Goal: Information Seeking & Learning: Learn about a topic

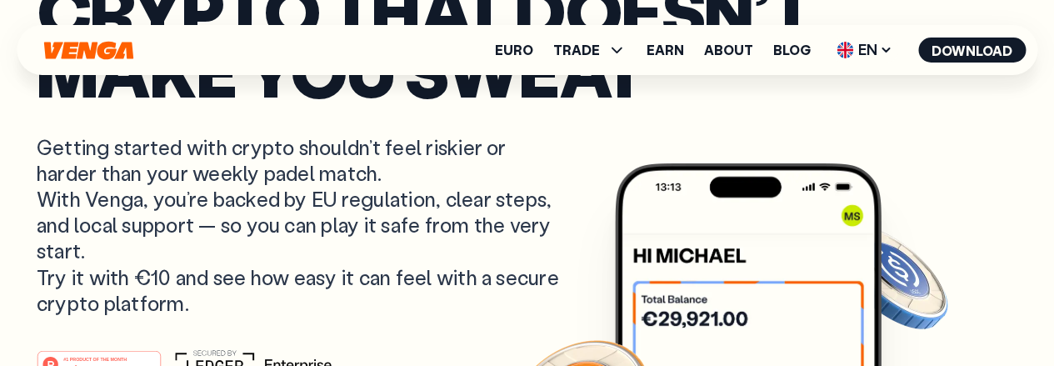
drag, startPoint x: 592, startPoint y: 87, endPoint x: 586, endPoint y: 132, distance: 44.7
click at [586, 132] on article "Crypto that doesn’t make you sweat Getting started with crypto shouldn’t feel r…" at bounding box center [527, 216] width 981 height 472
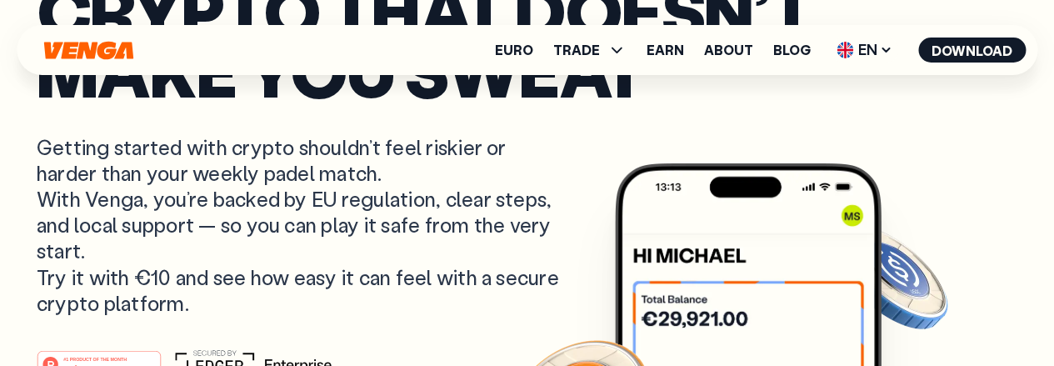
scroll to position [127, 0]
